Goal: Task Accomplishment & Management: Manage account settings

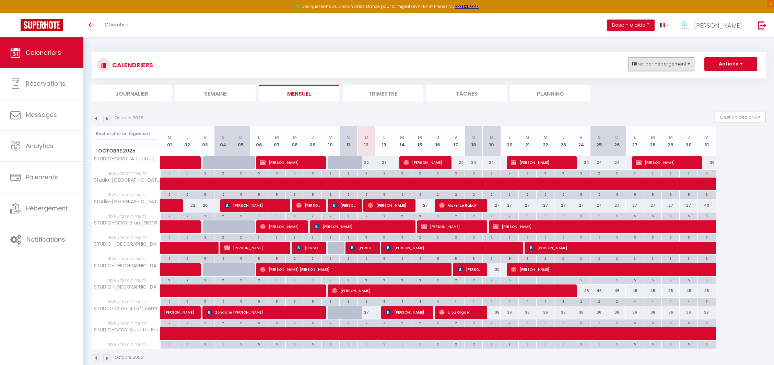
click at [670, 59] on button "Filtrer par hébergement" at bounding box center [661, 64] width 66 height 14
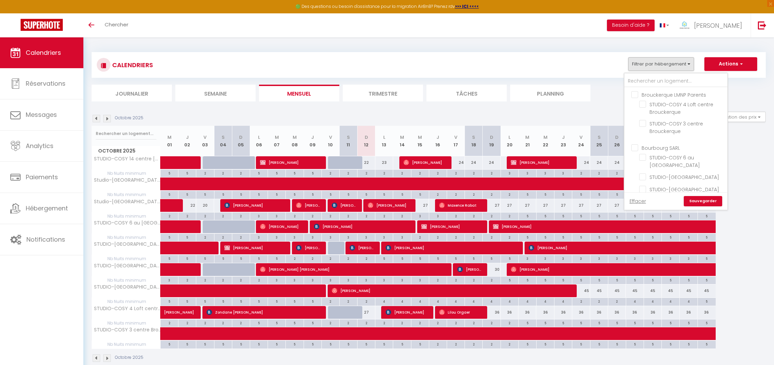
click at [633, 147] on input "Bourbourg SARL" at bounding box center [682, 147] width 103 height 7
checkbox input "true"
checkbox input "false"
checkbox input "true"
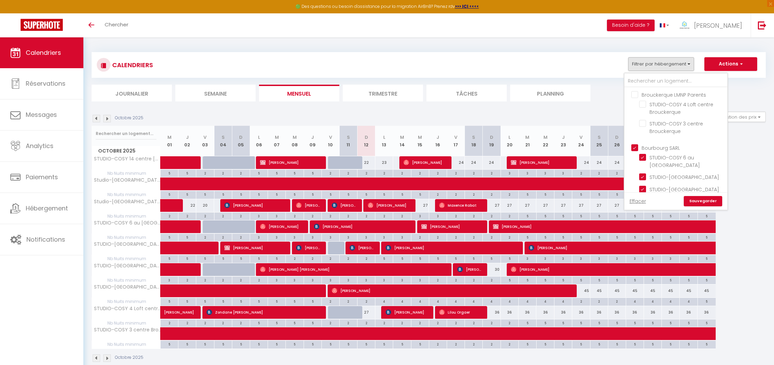
checkbox input "true"
checkbox input "false"
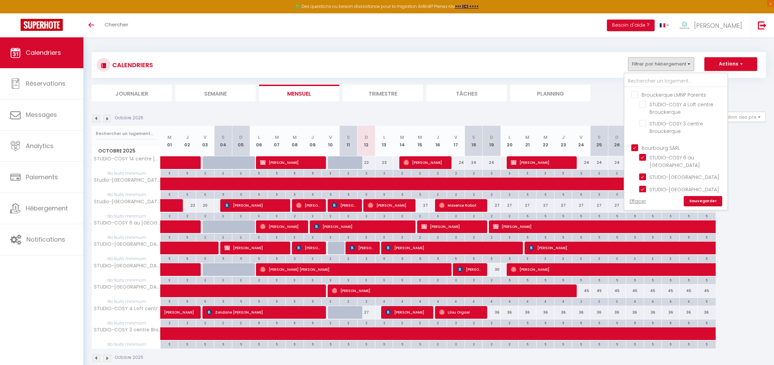
checkbox input "false"
click at [707, 199] on link "Sauvegarder" at bounding box center [703, 201] width 38 height 10
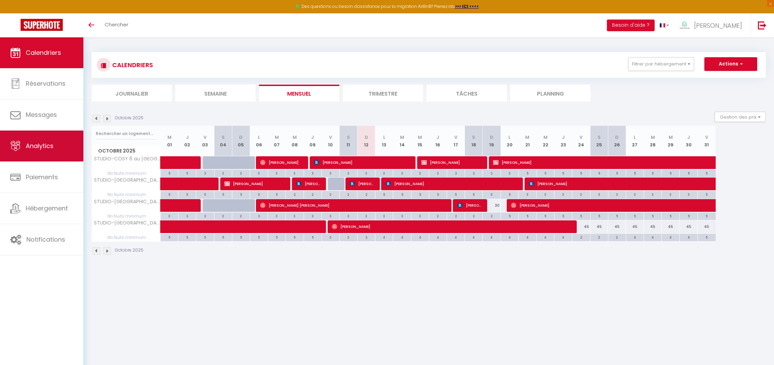
click at [38, 145] on span "Analytics" at bounding box center [40, 146] width 28 height 9
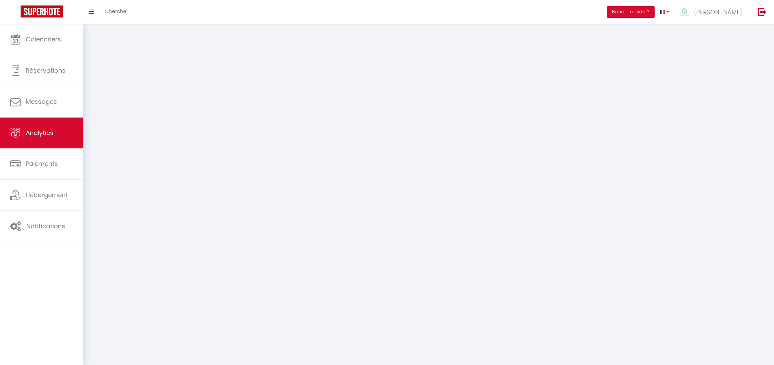
select select "2025"
select select "10"
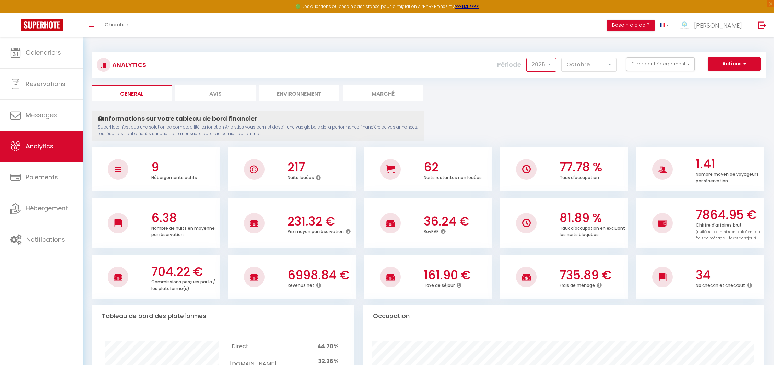
click at [543, 67] on select "2014 2015 2016 2017 2018 2019 2020 2021 2022 2023 2024 2025 2026 2027" at bounding box center [541, 65] width 30 height 14
select select "2024"
click at [529, 58] on select "2014 2015 2016 2017 2018 2019 2020 2021 2022 2023 2024 2025 2026 2027" at bounding box center [541, 65] width 30 height 14
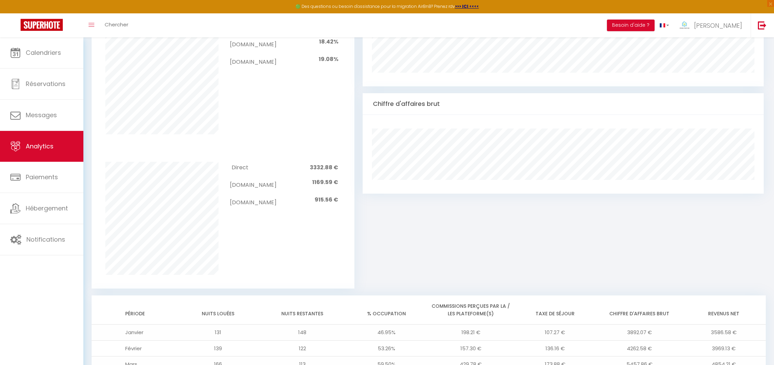
scroll to position [508, 0]
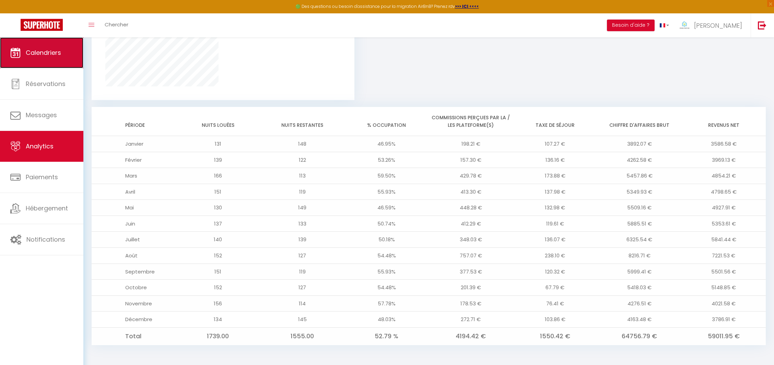
click at [55, 54] on span "Calendriers" at bounding box center [43, 52] width 35 height 9
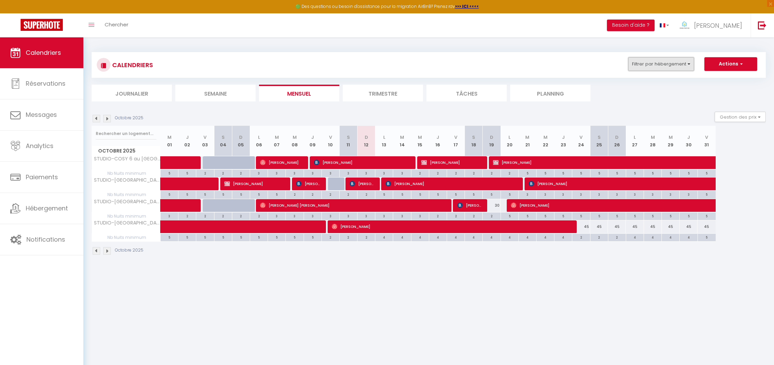
click at [660, 62] on button "Filtrer par hébergement" at bounding box center [661, 64] width 66 height 14
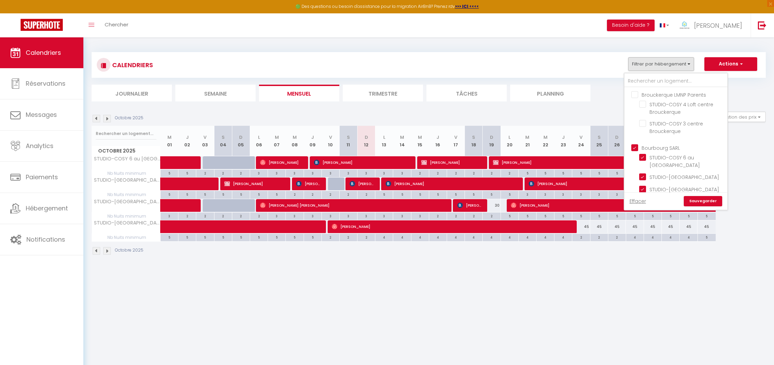
click at [636, 146] on input "Bourbourg SARL" at bounding box center [682, 147] width 103 height 7
checkbox input "false"
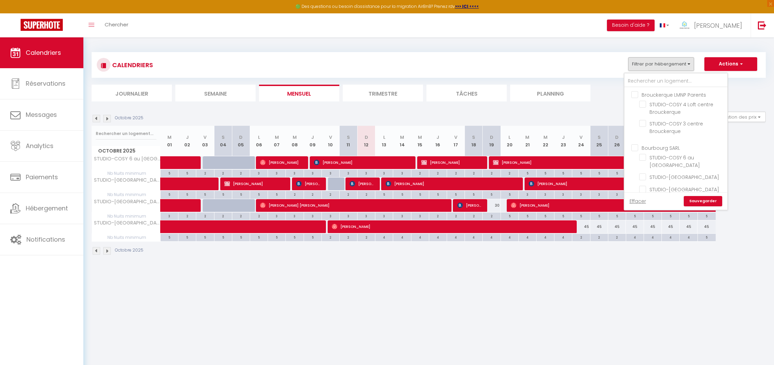
checkbox input "false"
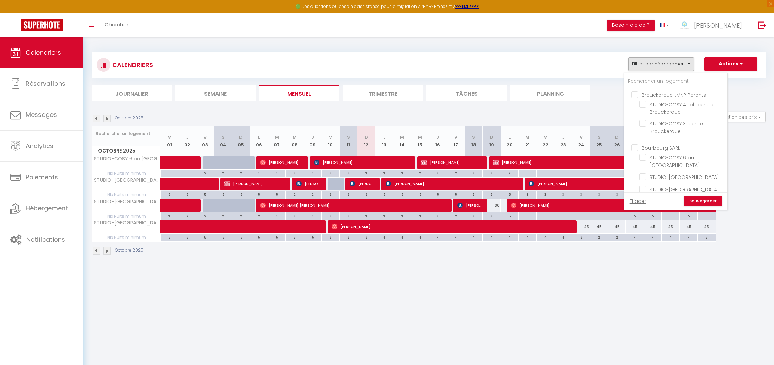
checkbox input "false"
click at [704, 203] on link "Sauvegarder" at bounding box center [703, 201] width 38 height 10
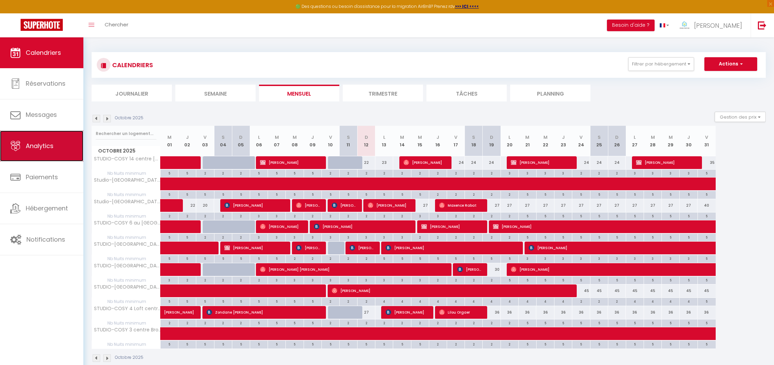
click at [49, 134] on link "Analytics" at bounding box center [41, 146] width 83 height 31
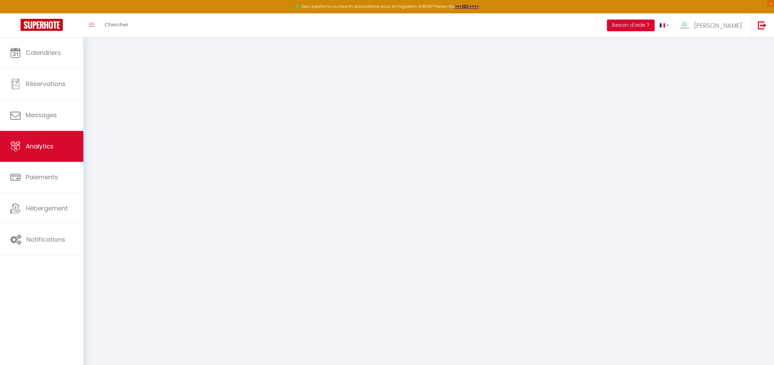
select select "2025"
select select "10"
